Goal: Task Accomplishment & Management: Manage account settings

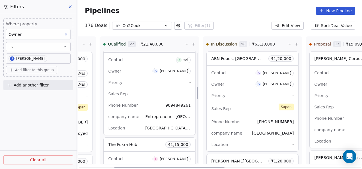
scroll to position [313, 0]
click at [143, 91] on div "Sales Rep" at bounding box center [149, 94] width 83 height 9
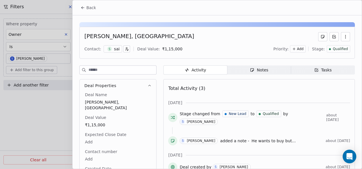
click at [264, 139] on span "He wants to buy but..." at bounding box center [274, 141] width 44 height 5
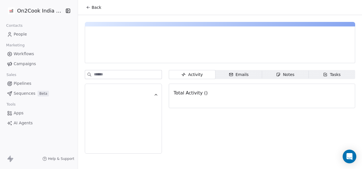
click at [197, 129] on div "Activity Activity Emails Emails Notes Notes Tasks Tasks Total Activity ()" at bounding box center [262, 113] width 186 height 87
click at [92, 8] on span "Back" at bounding box center [97, 8] width 10 height 6
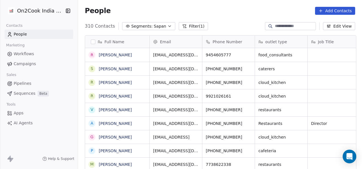
scroll to position [144, 281]
click at [21, 84] on span "Pipelines" at bounding box center [23, 84] width 18 height 6
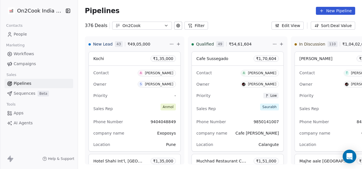
click at [195, 24] on button "Filter" at bounding box center [196, 26] width 24 height 8
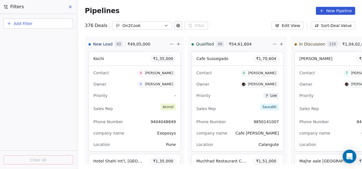
click at [26, 24] on span "Add Filter" at bounding box center [23, 24] width 19 height 6
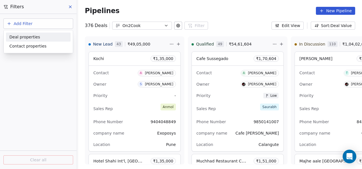
click at [30, 37] on span "Deal properties" at bounding box center [24, 37] width 31 height 6
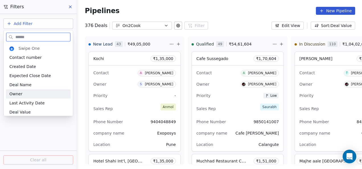
click at [22, 95] on div "Owner" at bounding box center [38, 94] width 58 height 6
click at [22, 95] on div "Add Filter Clear all" at bounding box center [38, 91] width 77 height 155
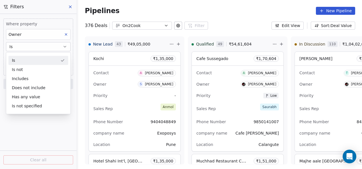
drag, startPoint x: 22, startPoint y: 95, endPoint x: 20, endPoint y: 48, distance: 47.6
click at [20, 48] on button "Is" at bounding box center [38, 46] width 65 height 9
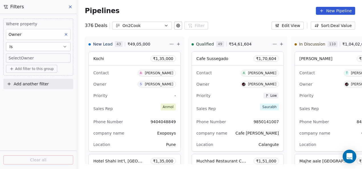
click at [32, 57] on body "On2Cook India Pvt. Ltd. Contacts People Marketing Workflows Campaigns Sales Pip…" at bounding box center [181, 84] width 362 height 169
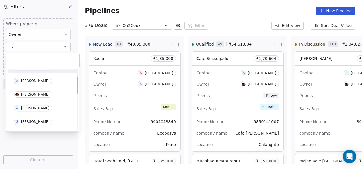
scroll to position [28, 0]
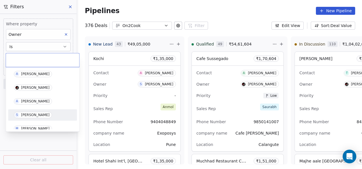
click at [27, 114] on div "[PERSON_NAME]" at bounding box center [35, 115] width 28 height 4
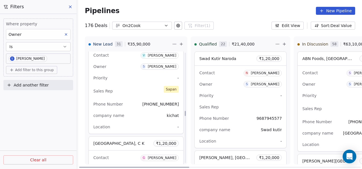
scroll to position [1964, 0]
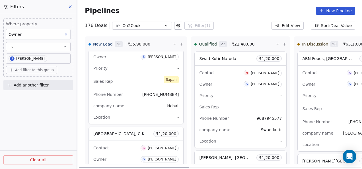
click at [126, 76] on div "Sales Rep [PERSON_NAME]" at bounding box center [135, 81] width 85 height 13
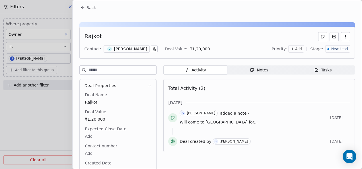
click at [258, 71] on div "Notes" at bounding box center [259, 70] width 18 height 6
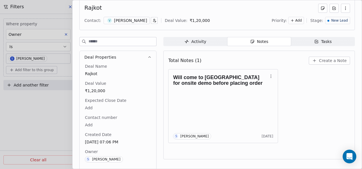
scroll to position [39, 0]
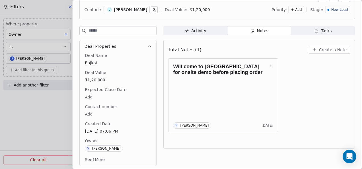
click at [94, 158] on button "See 1 More" at bounding box center [94, 160] width 27 height 10
click at [320, 51] on span "Create a Note" at bounding box center [333, 50] width 28 height 6
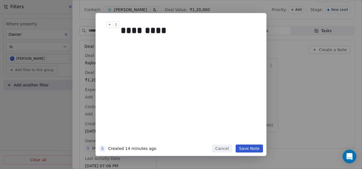
click at [122, 30] on div "*********" at bounding box center [187, 31] width 133 height 14
click at [250, 149] on button "Save Note" at bounding box center [249, 149] width 27 height 8
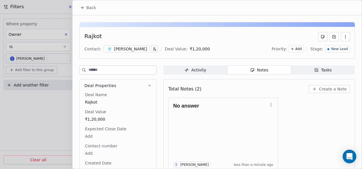
scroll to position [0, 0]
click at [90, 10] on span "Back" at bounding box center [91, 8] width 10 height 6
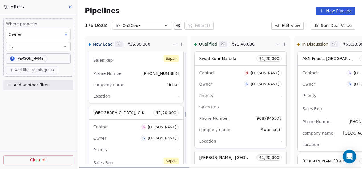
scroll to position [1992, 0]
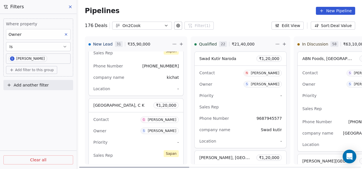
click at [128, 138] on div "Priority -" at bounding box center [135, 142] width 85 height 9
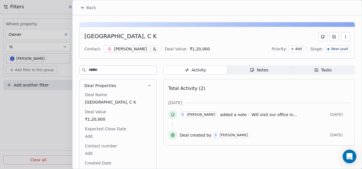
click at [252, 114] on span "Will visit our office in..." at bounding box center [275, 114] width 46 height 5
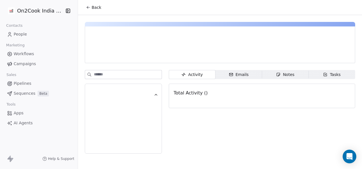
click at [282, 75] on div "Notes" at bounding box center [285, 75] width 18 height 6
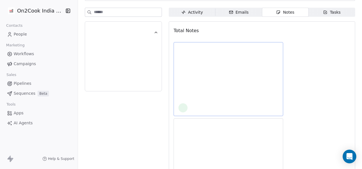
scroll to position [57, 0]
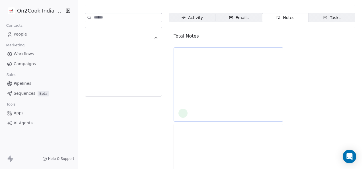
click at [233, 102] on div at bounding box center [228, 84] width 100 height 67
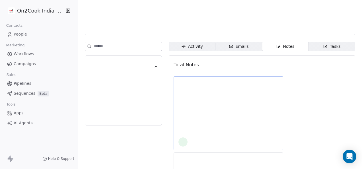
scroll to position [0, 0]
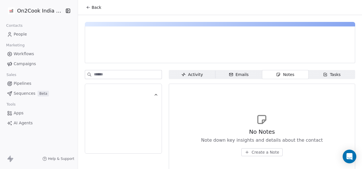
click at [313, 100] on div "No Notes Note down key insights and details about the contact Create a Note" at bounding box center [262, 135] width 177 height 70
click at [261, 153] on span "Create a Note" at bounding box center [266, 152] width 28 height 6
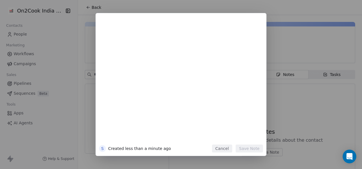
click at [222, 149] on button "Cancel" at bounding box center [222, 149] width 20 height 8
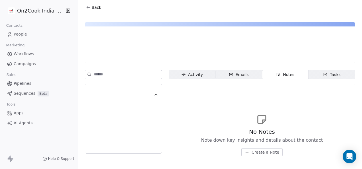
scroll to position [26, 0]
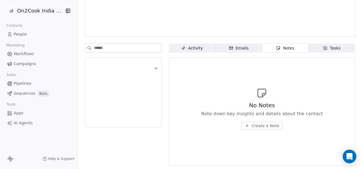
click at [258, 125] on span "Create a Note" at bounding box center [266, 126] width 28 height 6
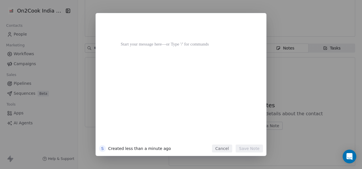
drag, startPoint x: 132, startPoint y: 55, endPoint x: 181, endPoint y: 66, distance: 50.1
click at [181, 66] on div at bounding box center [190, 81] width 138 height 121
click at [289, 77] on div "S Created less than a minute ago Cancel Save Note" at bounding box center [181, 84] width 362 height 143
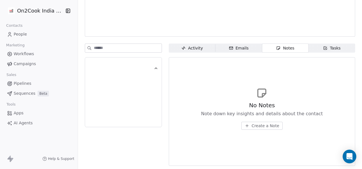
scroll to position [0, 0]
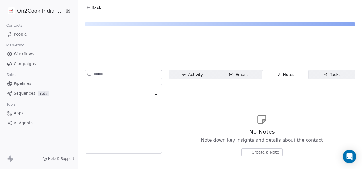
click at [140, 77] on input at bounding box center [128, 74] width 68 height 9
click at [193, 75] on div "Activity" at bounding box center [192, 75] width 22 height 6
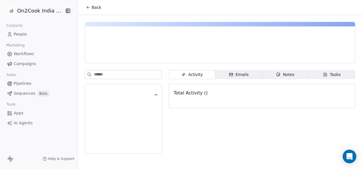
click at [281, 76] on div "Notes" at bounding box center [285, 75] width 18 height 6
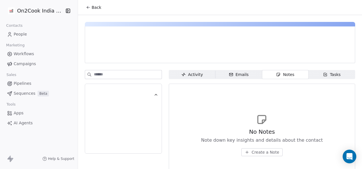
click at [25, 85] on span "Pipelines" at bounding box center [23, 84] width 18 height 6
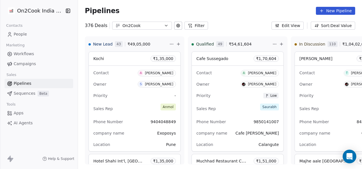
click at [198, 24] on button "Filter" at bounding box center [196, 26] width 24 height 8
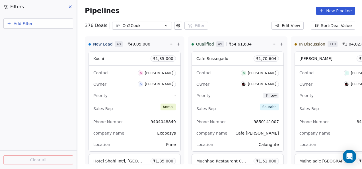
click at [25, 25] on span "Add Filter" at bounding box center [23, 24] width 19 height 6
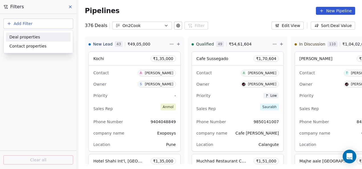
click at [26, 36] on span "Deal properties" at bounding box center [24, 37] width 31 height 6
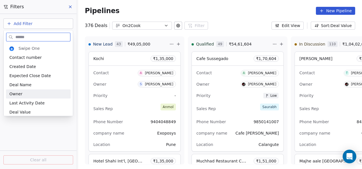
click at [25, 94] on div "Owner" at bounding box center [38, 94] width 58 height 6
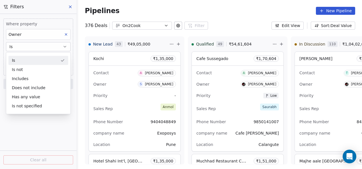
click at [46, 44] on button "Is" at bounding box center [38, 46] width 65 height 9
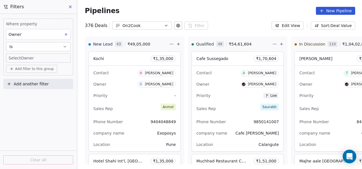
click at [46, 57] on body "On2Cook India Pvt. Ltd. Contacts People Marketing Workflows Campaigns Sales Pip…" at bounding box center [181, 84] width 362 height 169
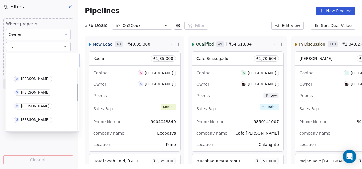
scroll to position [57, 0]
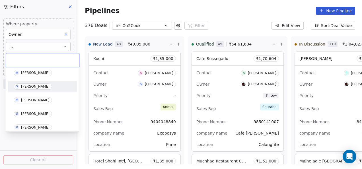
click at [30, 87] on div "[PERSON_NAME]" at bounding box center [35, 87] width 28 height 4
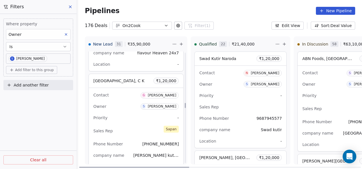
scroll to position [1508, 0]
click at [131, 113] on div "Priority -" at bounding box center [135, 117] width 85 height 9
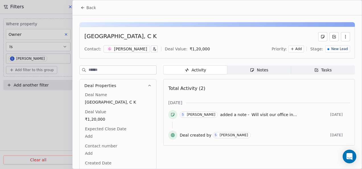
click at [263, 69] on div "Notes" at bounding box center [259, 70] width 18 height 6
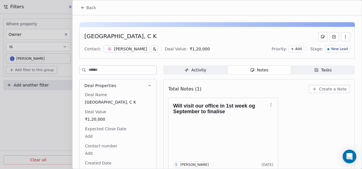
click at [330, 90] on span "Create a Note" at bounding box center [333, 89] width 28 height 6
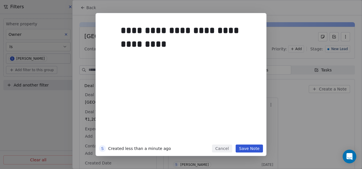
click at [248, 147] on button "Save Note" at bounding box center [249, 149] width 27 height 8
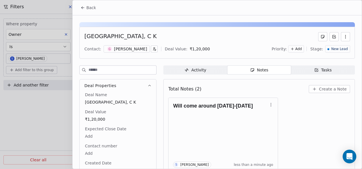
click at [336, 50] on span "New Lead" at bounding box center [339, 49] width 17 height 5
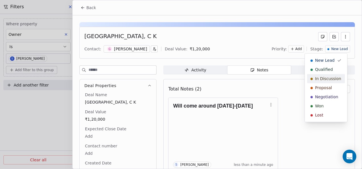
click at [327, 79] on span "In Discussion" at bounding box center [328, 79] width 26 height 6
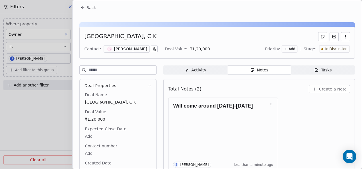
scroll to position [1914, 0]
click at [89, 7] on span "Back" at bounding box center [91, 8] width 10 height 6
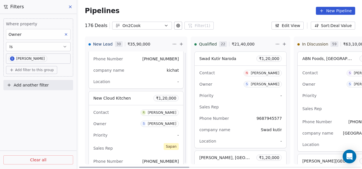
scroll to position [2028, 0]
